Goal: Find specific page/section: Locate a particular part of the current website

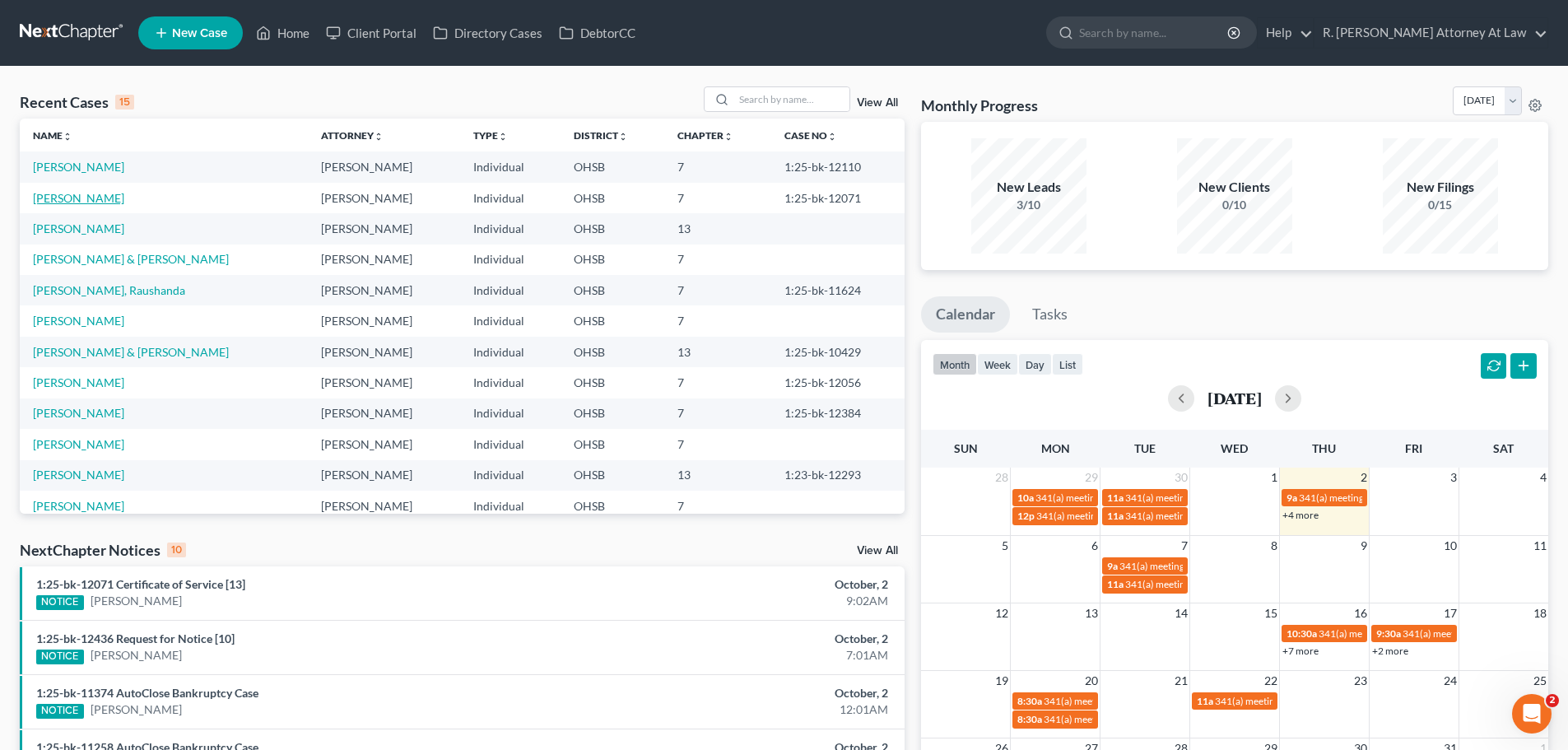
click at [79, 201] on link "[PERSON_NAME]" at bounding box center [78, 198] width 92 height 14
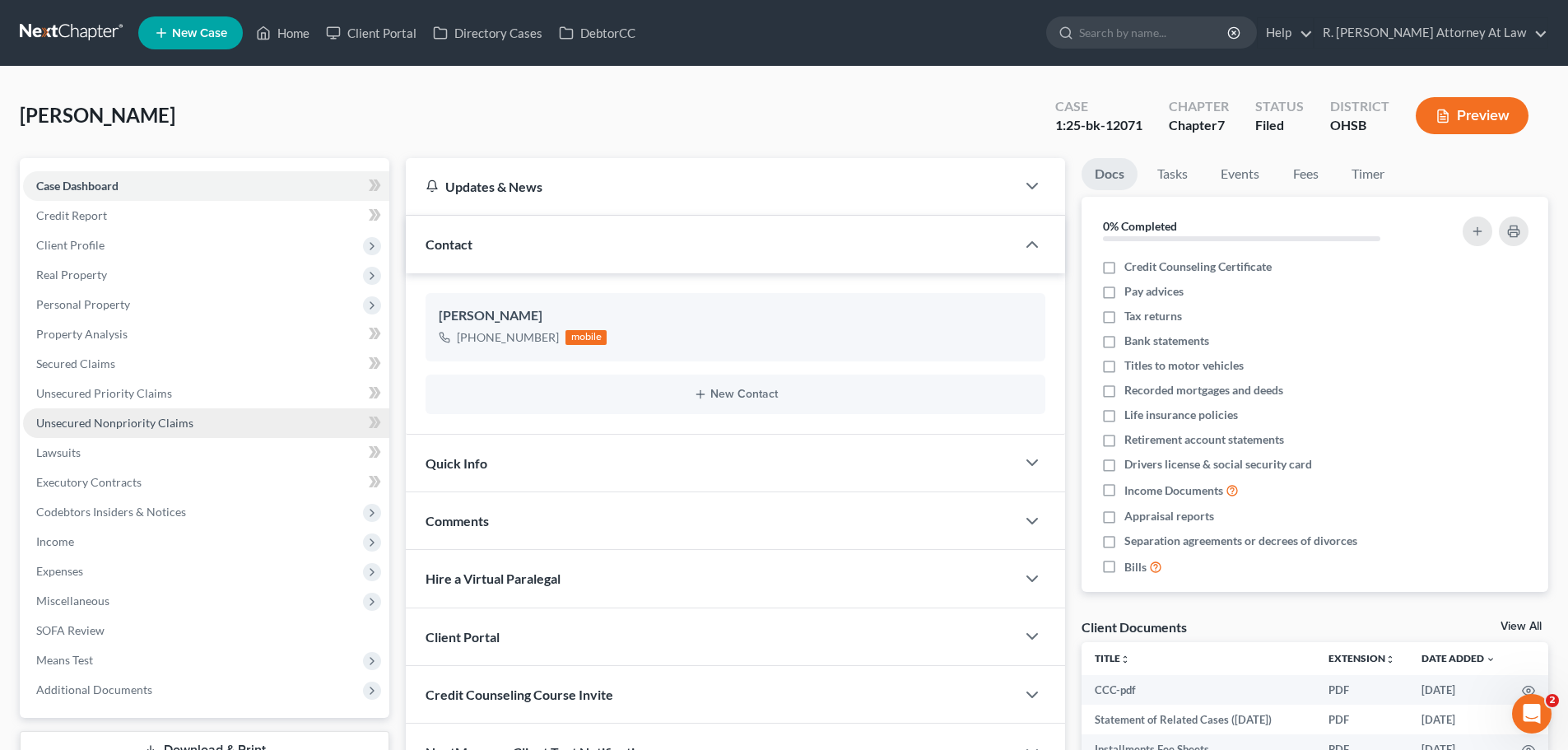
click at [97, 420] on span "Unsecured Nonpriority Claims" at bounding box center [114, 423] width 157 height 14
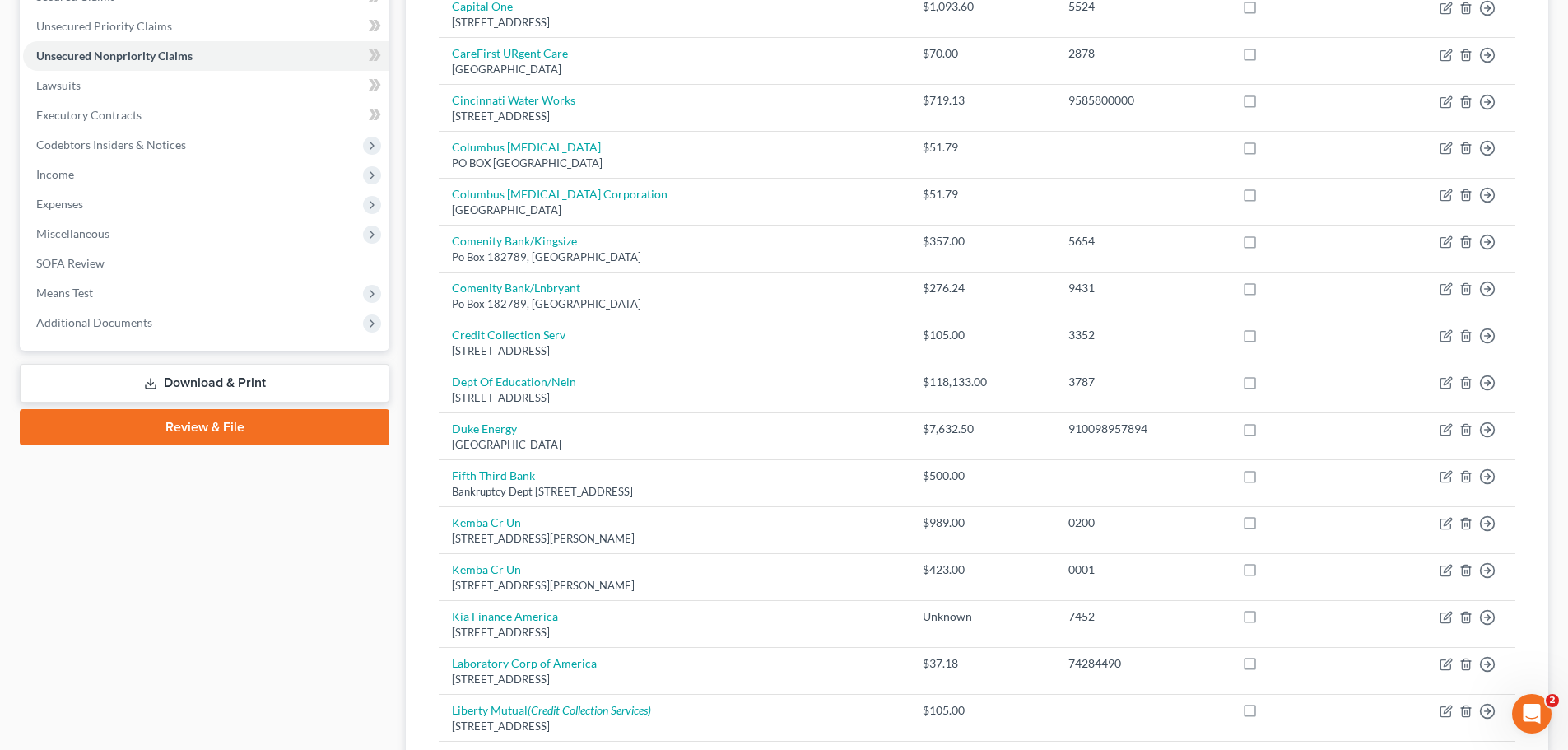
scroll to position [247, 0]
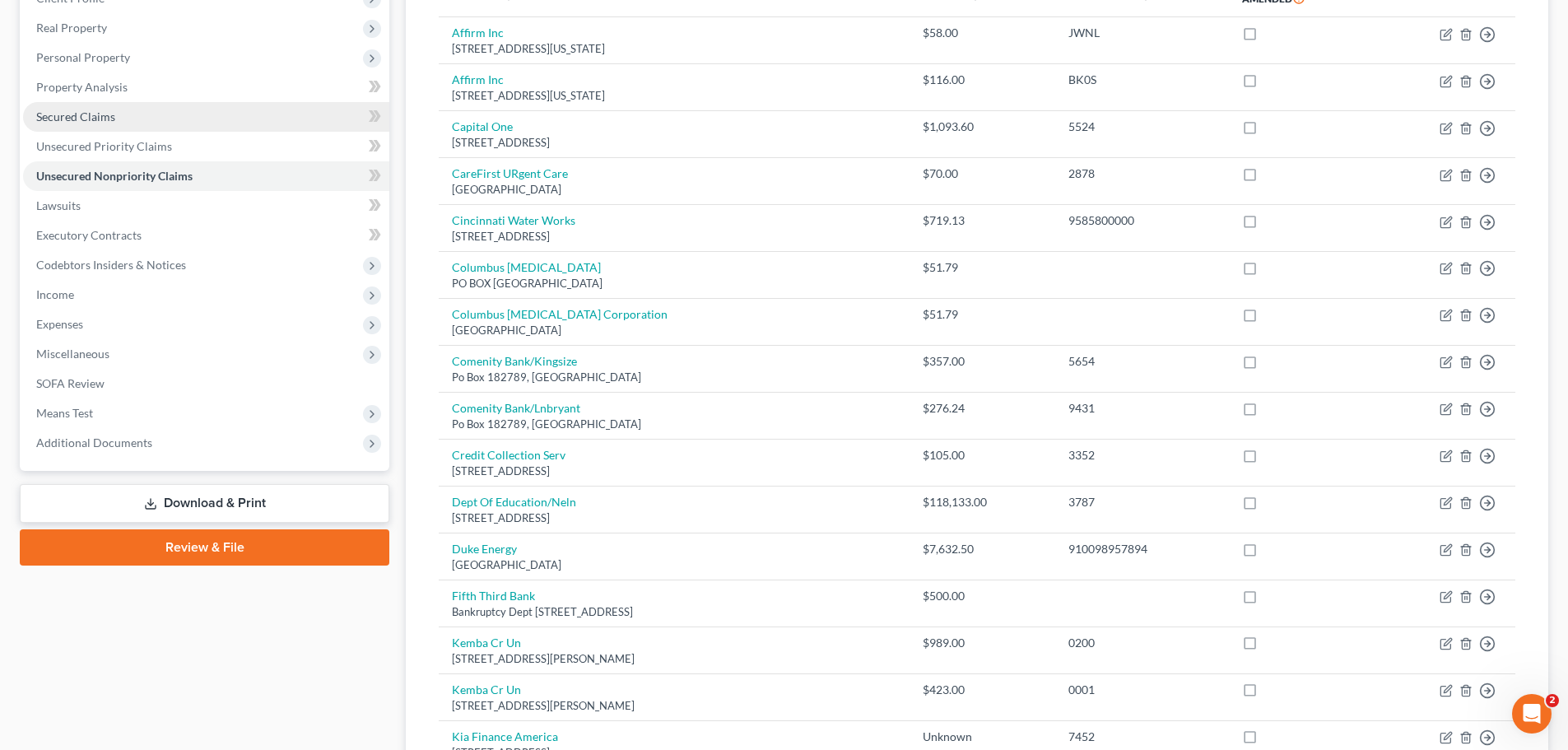
click at [101, 120] on span "Secured Claims" at bounding box center [76, 116] width 79 height 14
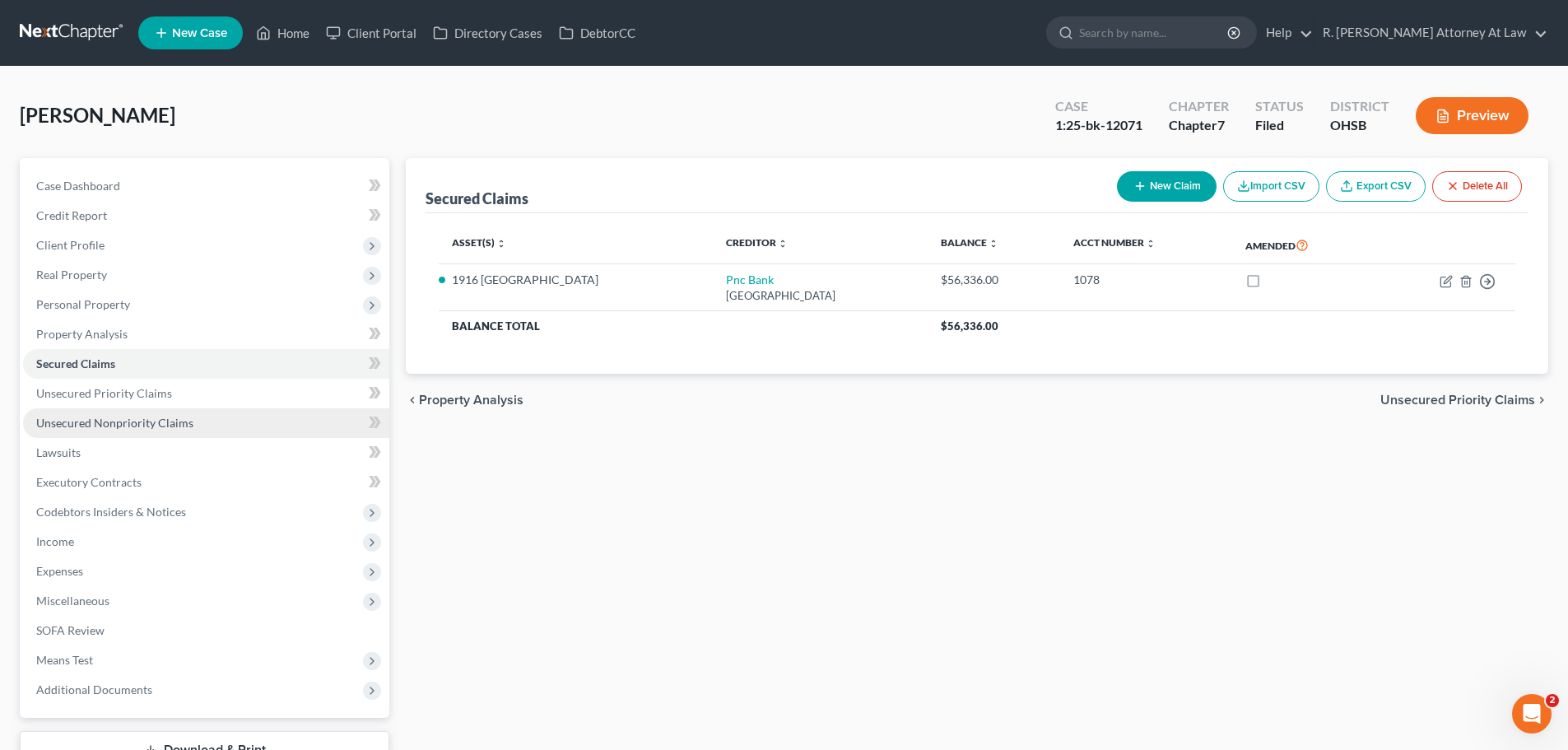
click at [132, 428] on span "Unsecured Nonpriority Claims" at bounding box center [114, 423] width 157 height 14
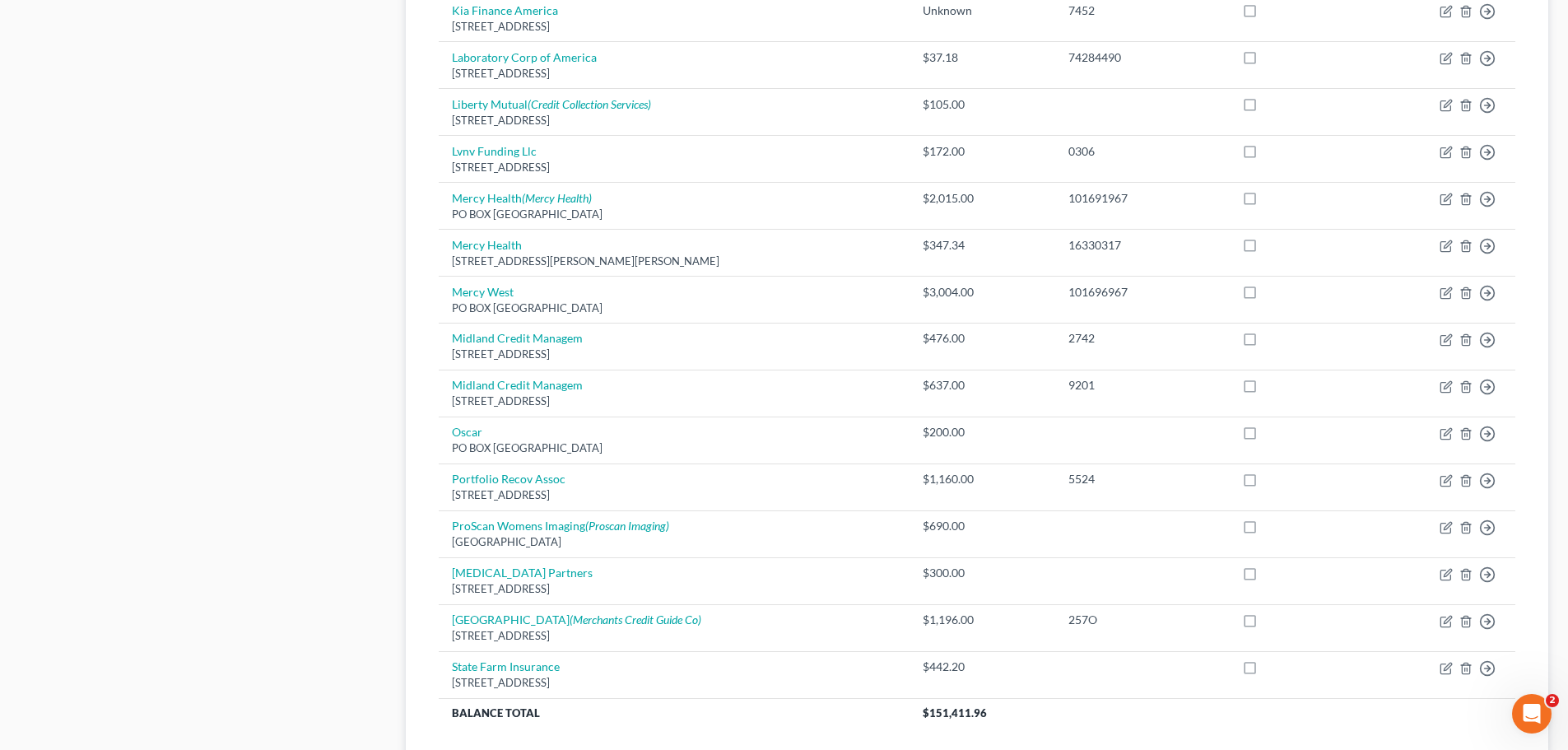
scroll to position [1071, 0]
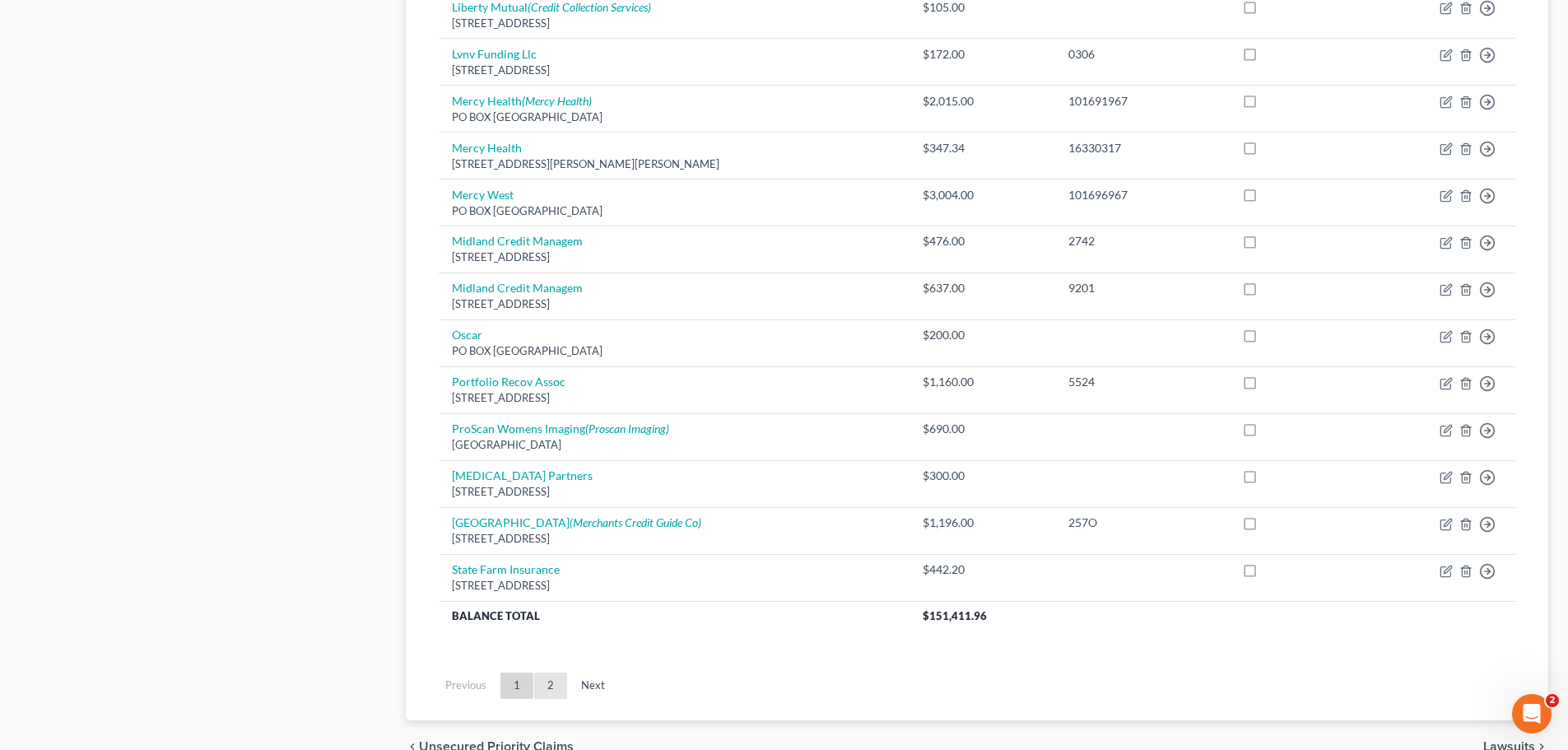
click at [562, 686] on link "2" at bounding box center [550, 685] width 33 height 26
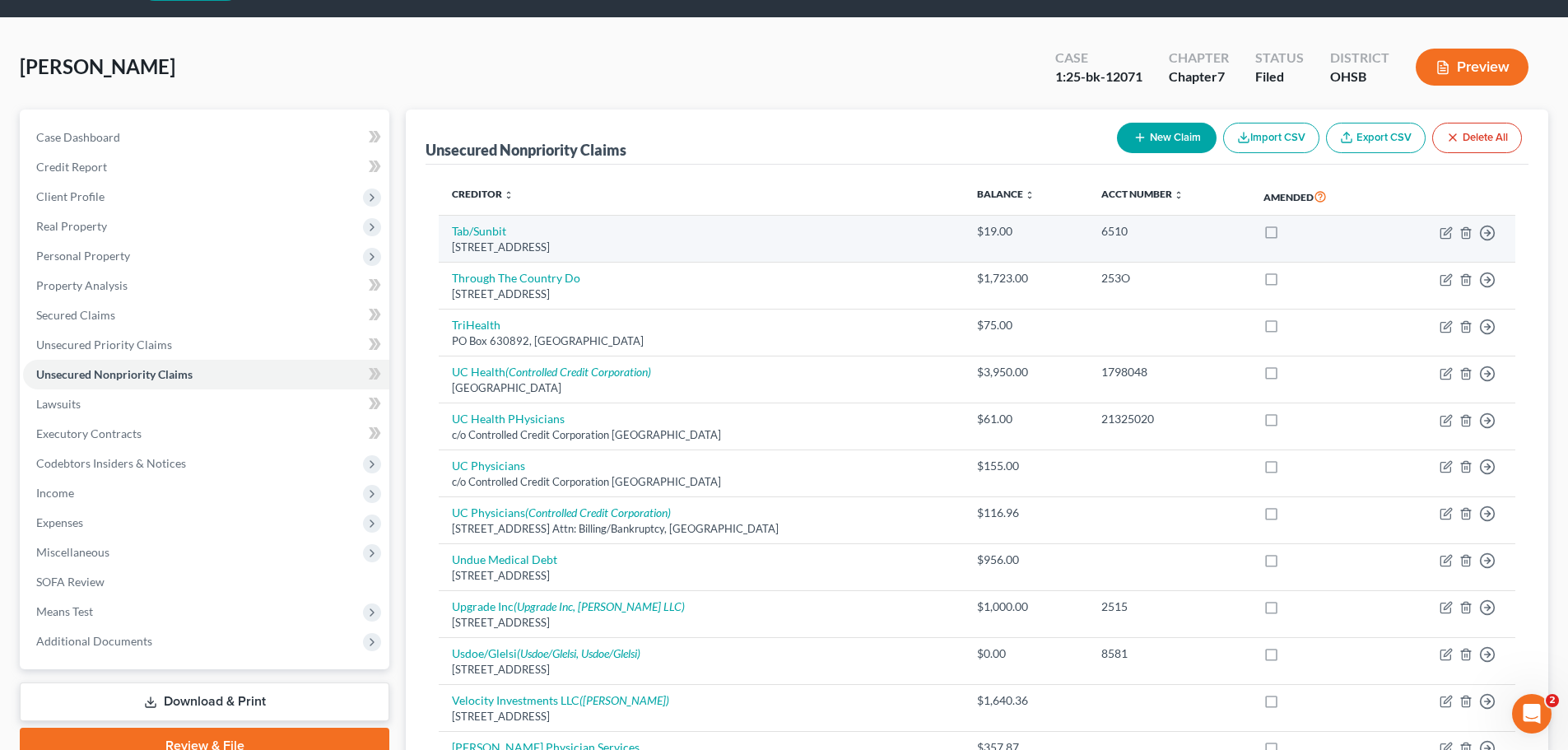
scroll to position [0, 0]
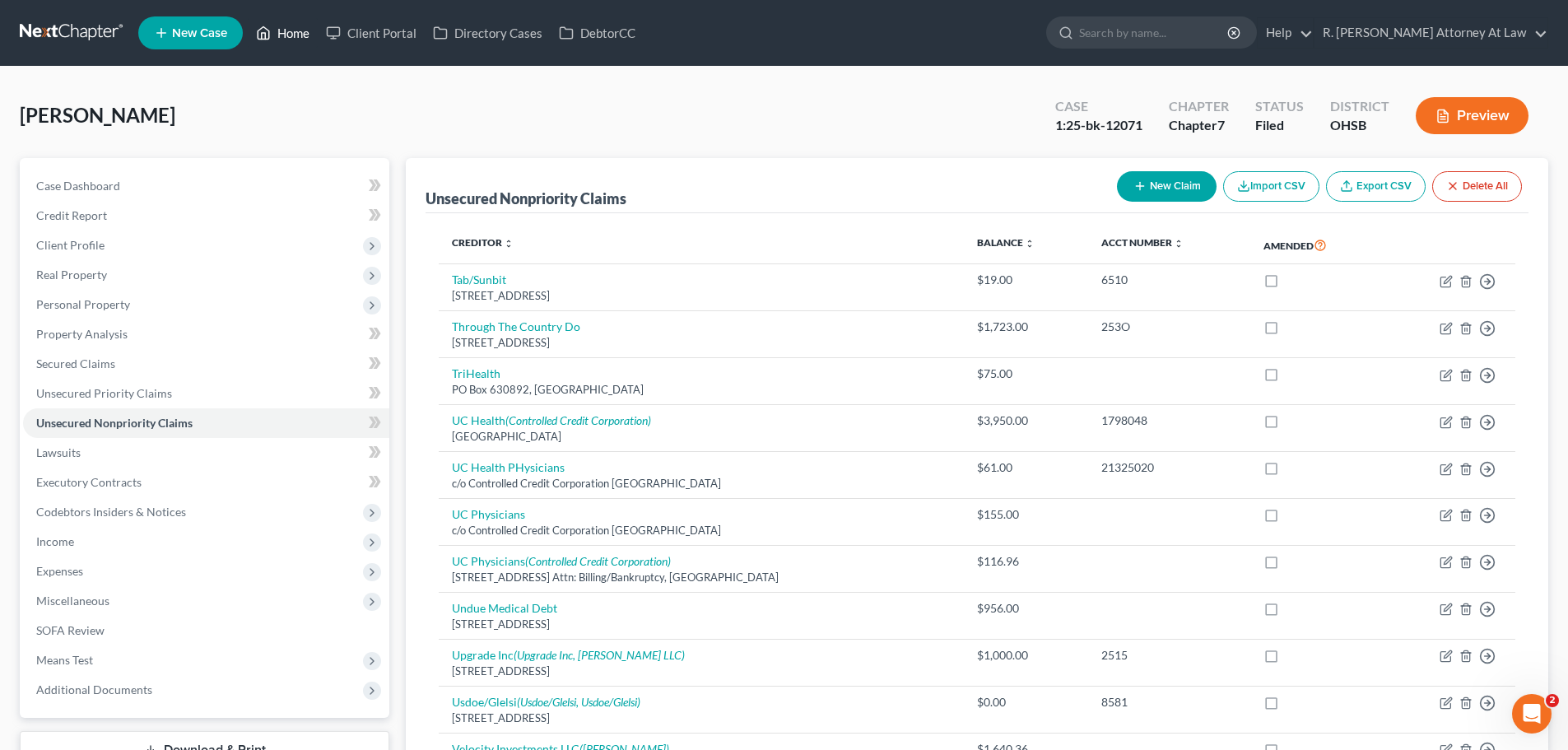
click at [293, 43] on link "Home" at bounding box center [282, 33] width 70 height 29
